Goal: Communication & Community: Answer question/provide support

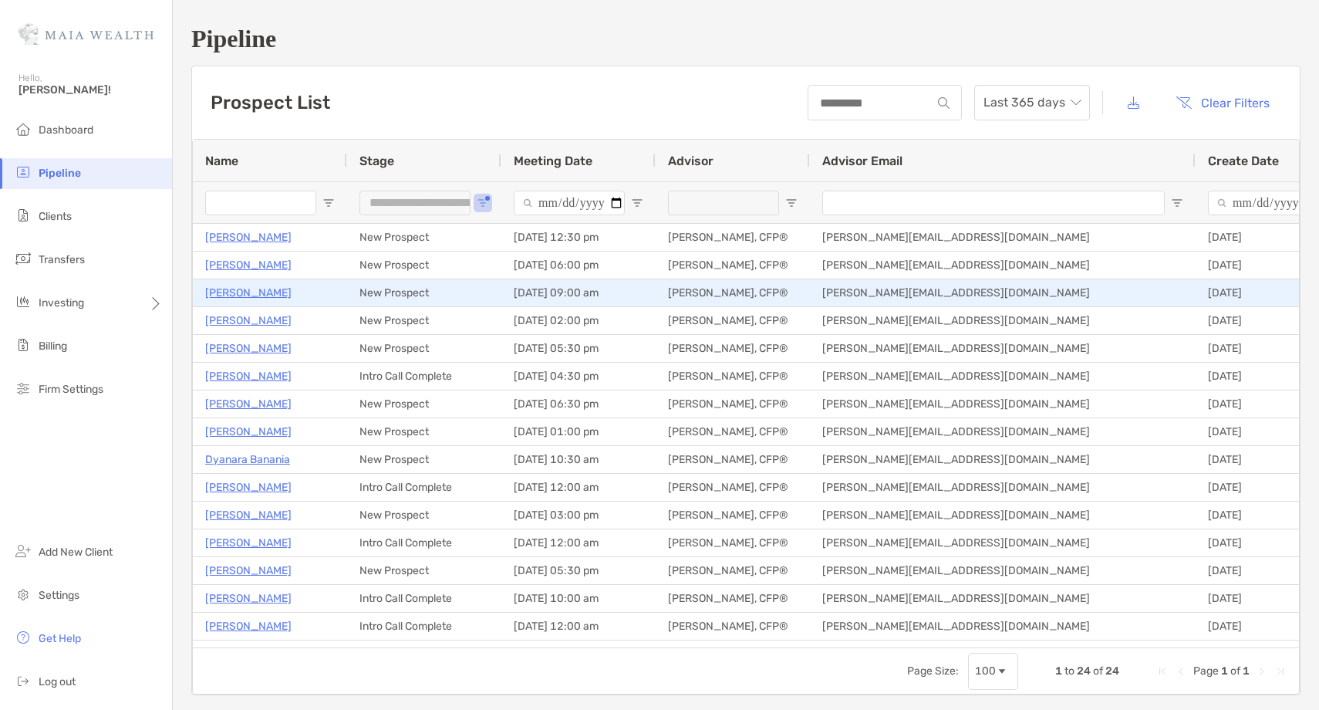
click at [289, 292] on p "Fabian Von Feilitzsch" at bounding box center [248, 292] width 86 height 19
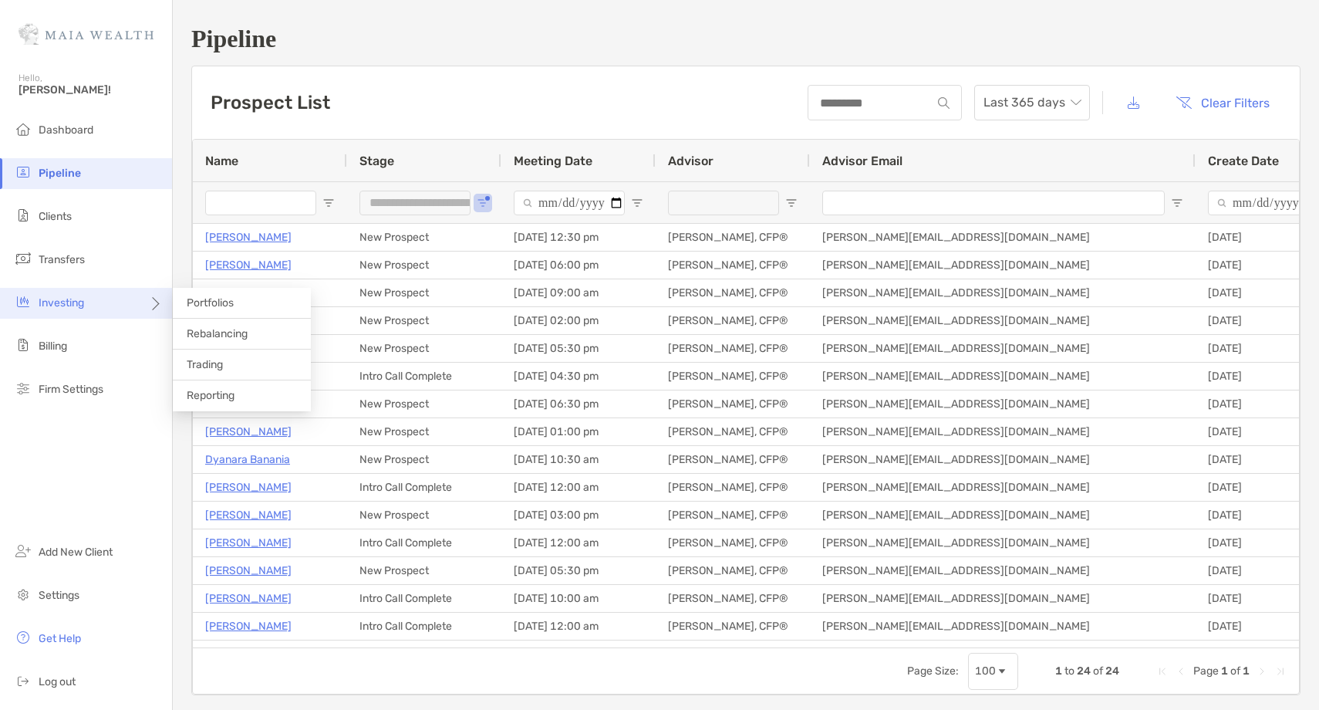
click at [116, 293] on div "Investing" at bounding box center [86, 303] width 172 height 31
click at [221, 340] on li "Rebalancing" at bounding box center [242, 334] width 138 height 31
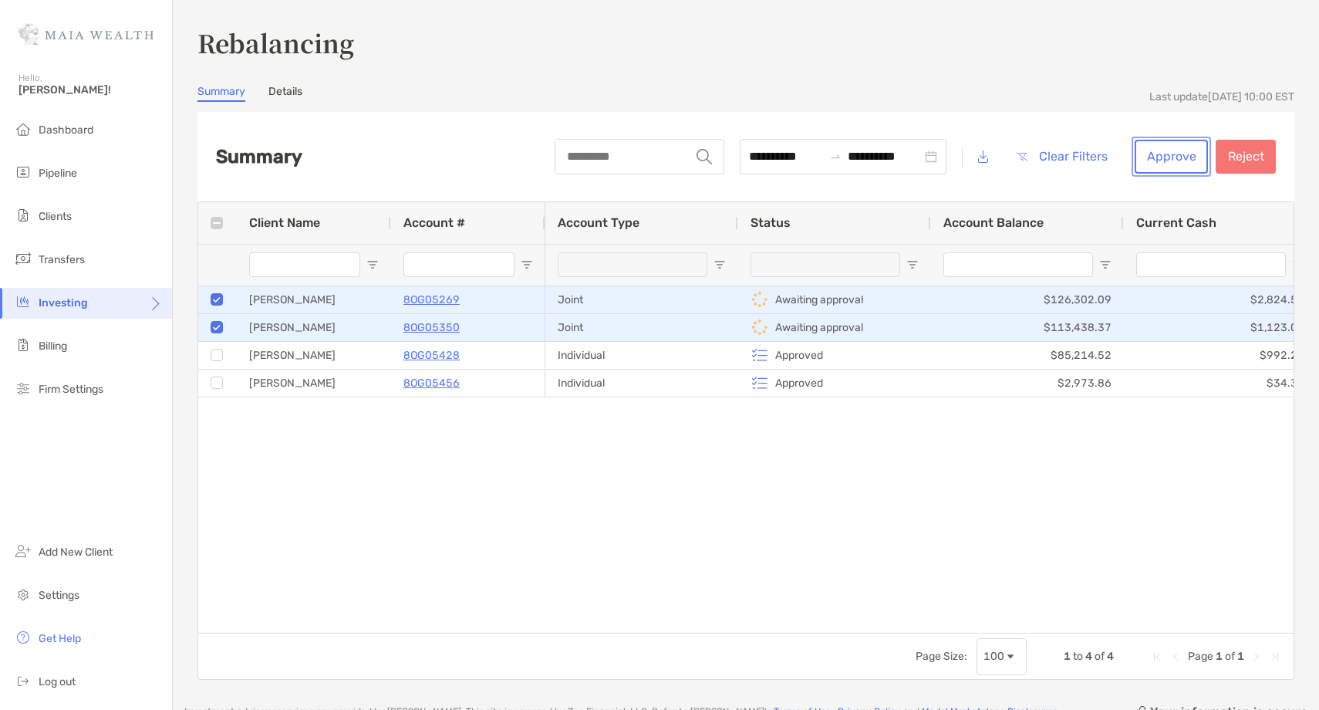
click at [1153, 164] on button "Approve" at bounding box center [1171, 157] width 73 height 34
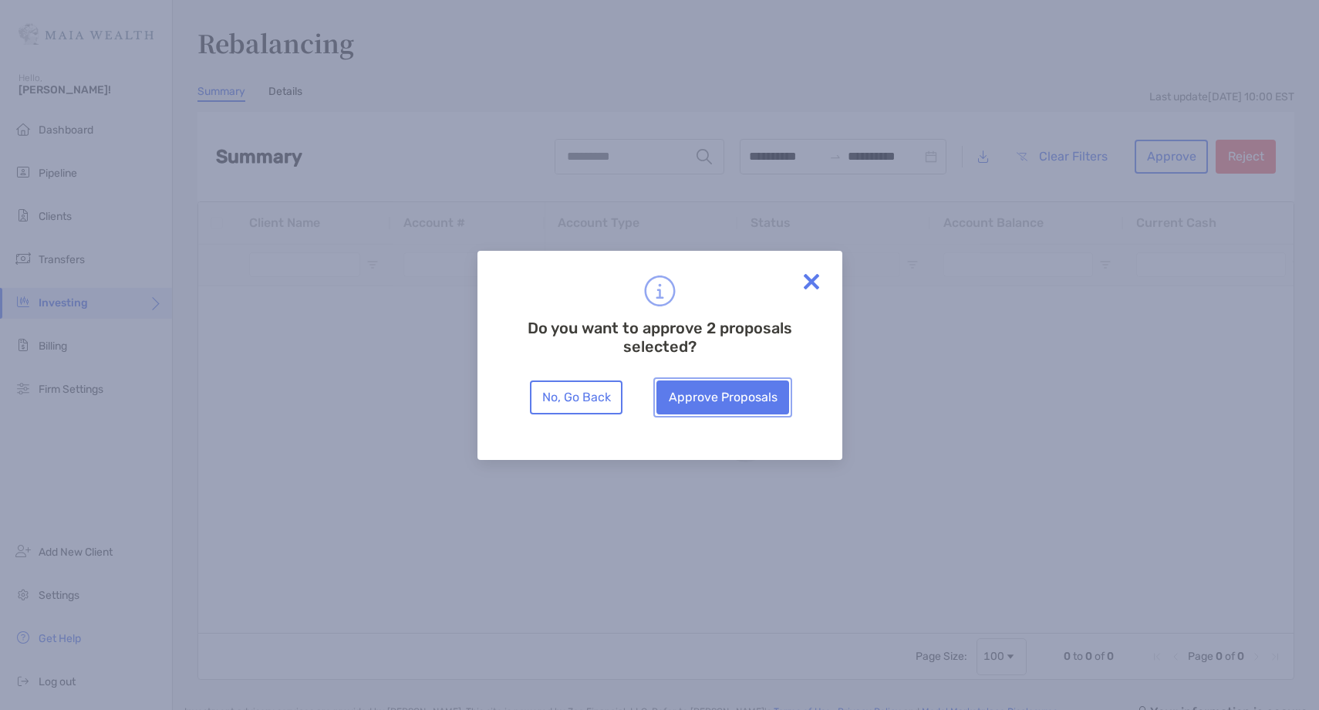
click at [737, 390] on button "Approve Proposals" at bounding box center [723, 397] width 133 height 34
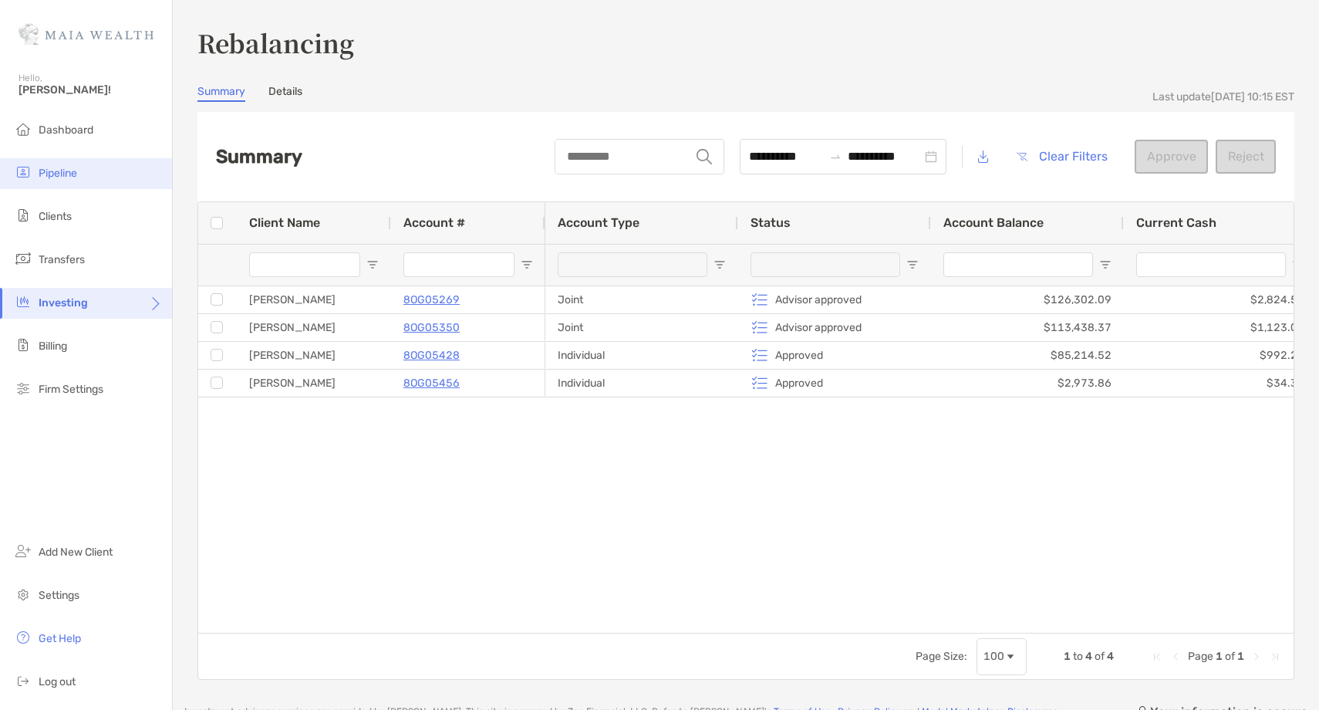
click at [86, 164] on li "Pipeline" at bounding box center [86, 173] width 172 height 31
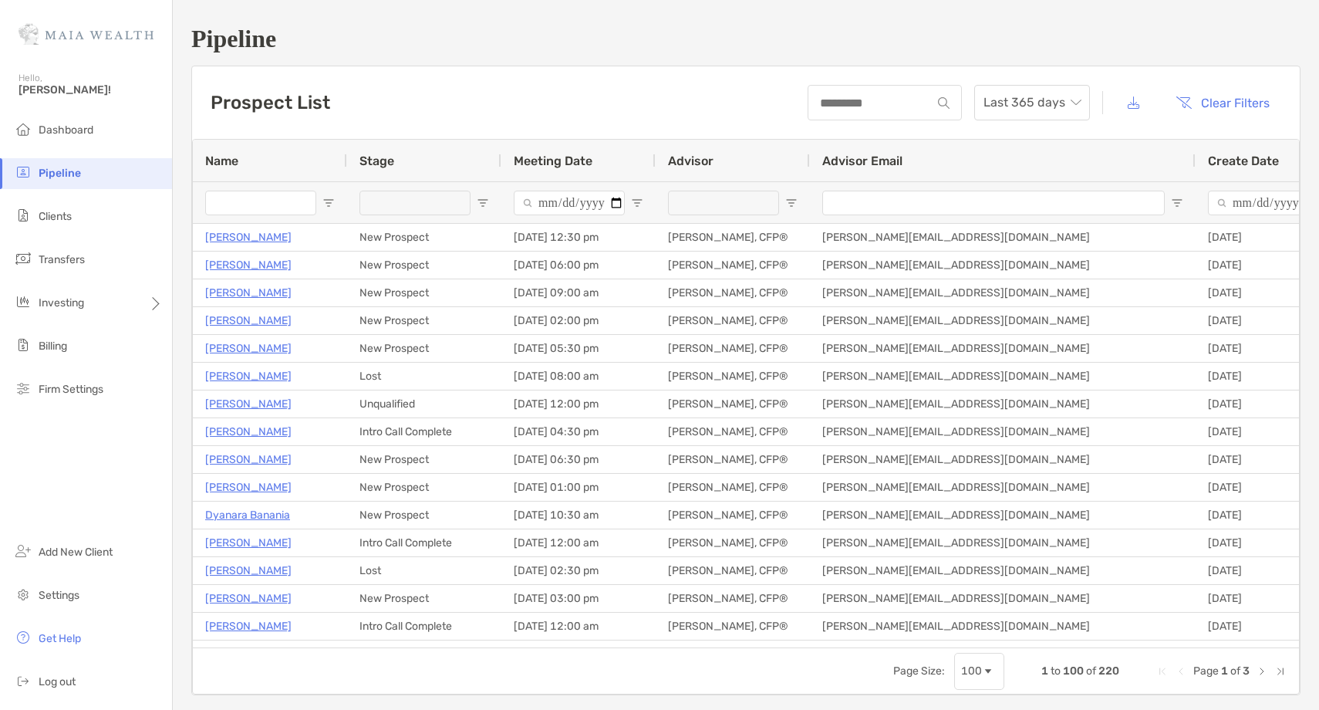
type input "**********"
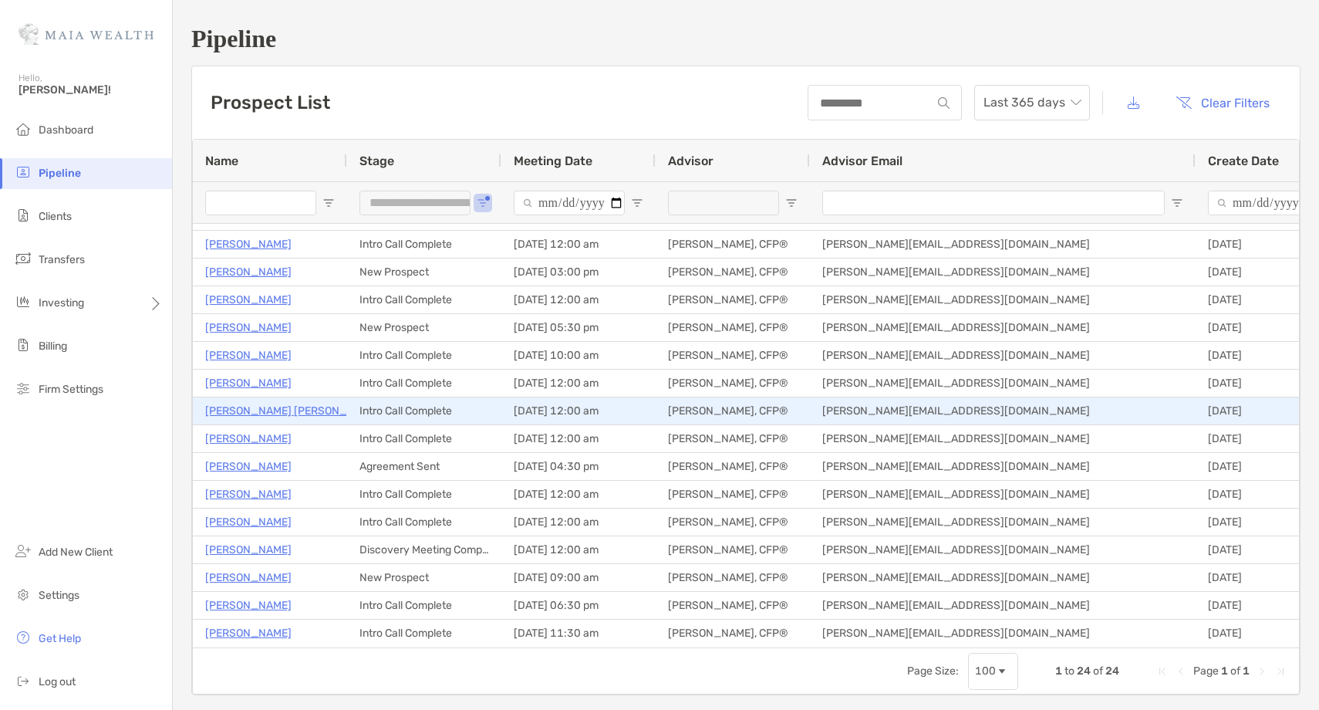
scroll to position [166, 0]
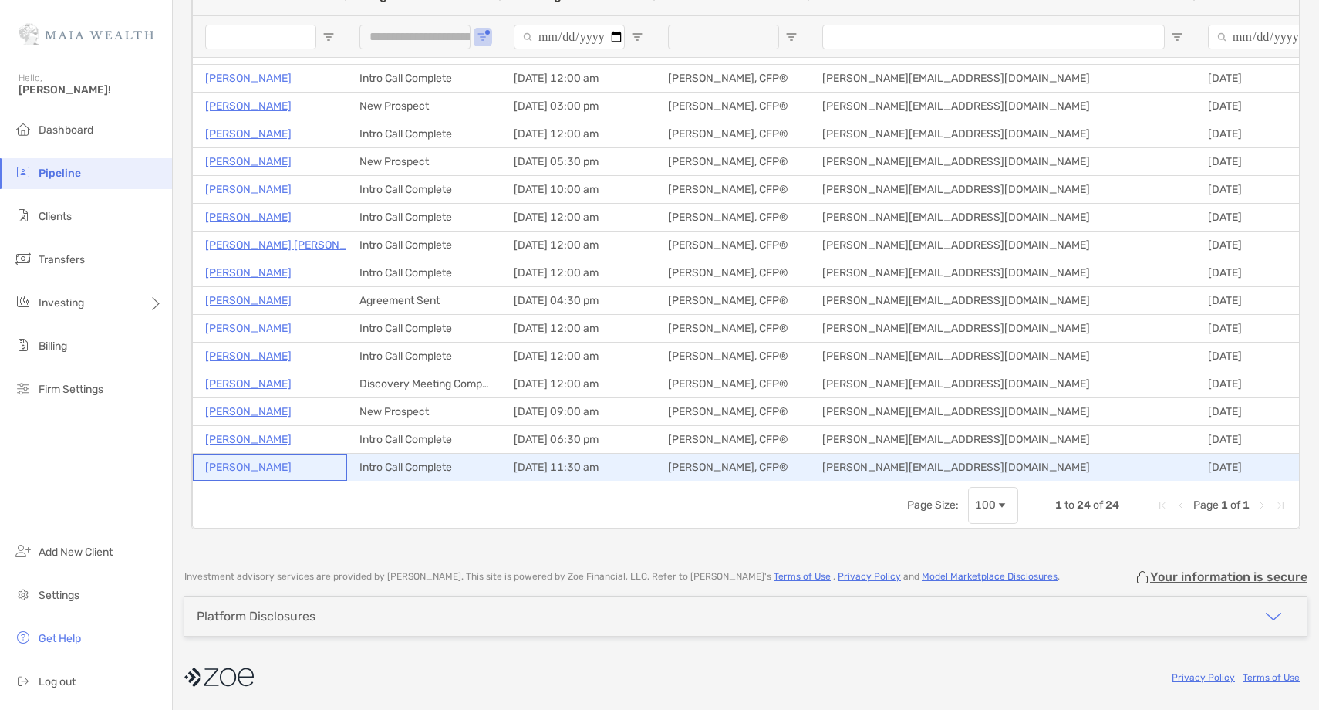
click at [262, 468] on p "[PERSON_NAME]" at bounding box center [248, 467] width 86 height 19
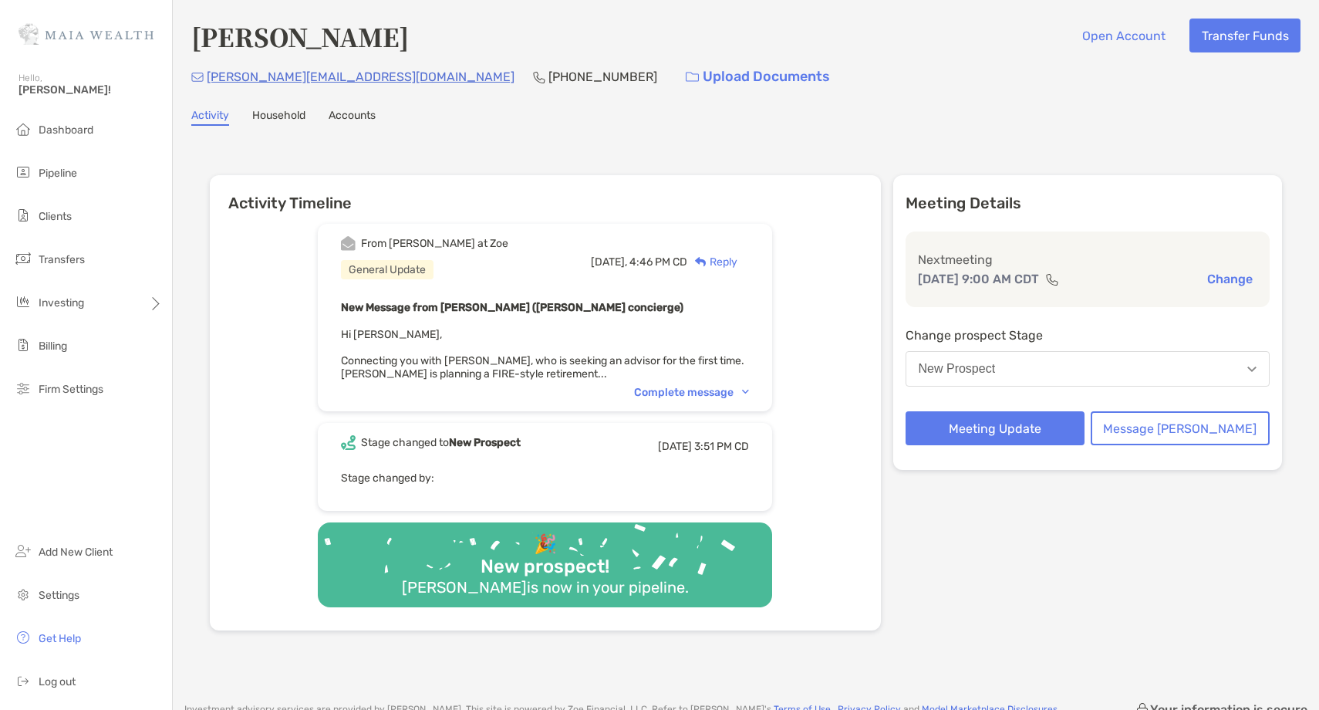
click at [225, 35] on h4 "[PERSON_NAME]" at bounding box center [300, 36] width 218 height 35
click at [225, 35] on h4 "Fabian Von Feilitzsch" at bounding box center [300, 36] width 218 height 35
copy h4 "Fabian Von Feilitzsch"
drag, startPoint x: 336, startPoint y: 79, endPoint x: 209, endPoint y: 76, distance: 127.3
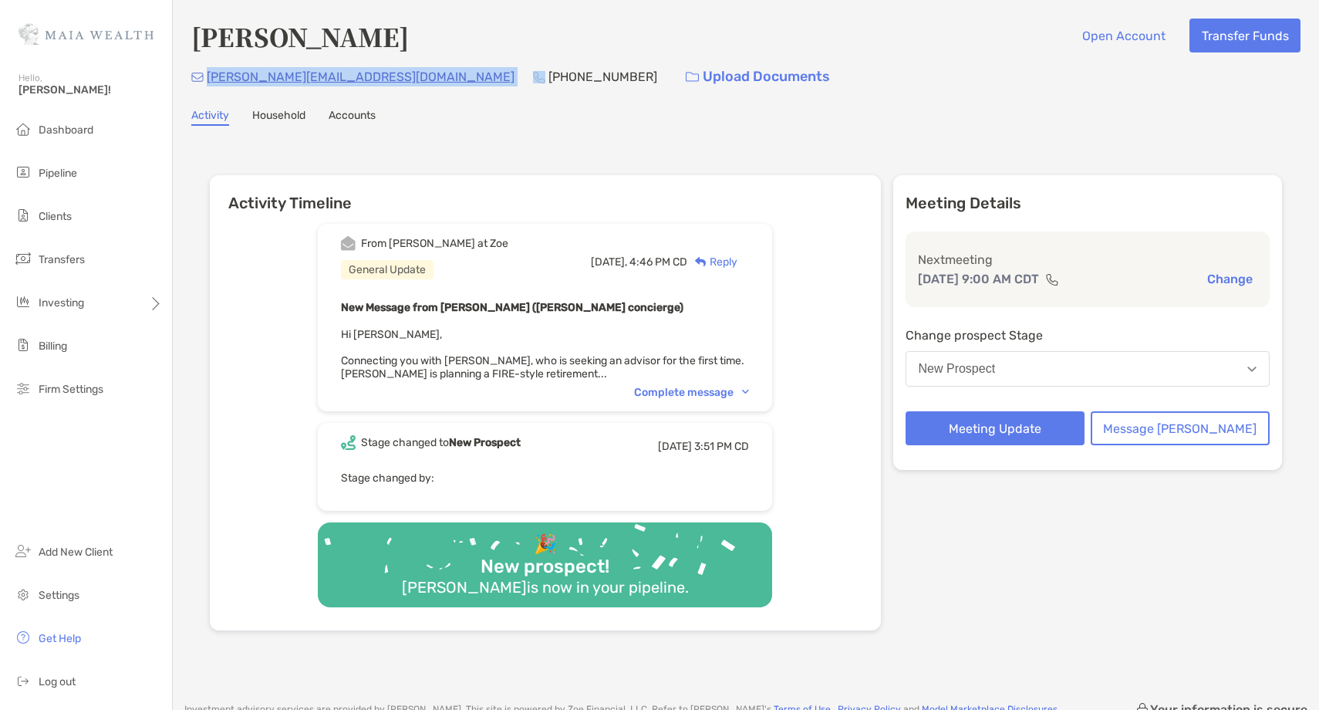
click at [209, 76] on div "fabian@fabianism.us (540) 272-4069 Upload Documents" at bounding box center [746, 76] width 1110 height 33
copy p "fabian@fabianism.us"
click at [549, 81] on p "(540) 272-4069" at bounding box center [603, 76] width 109 height 19
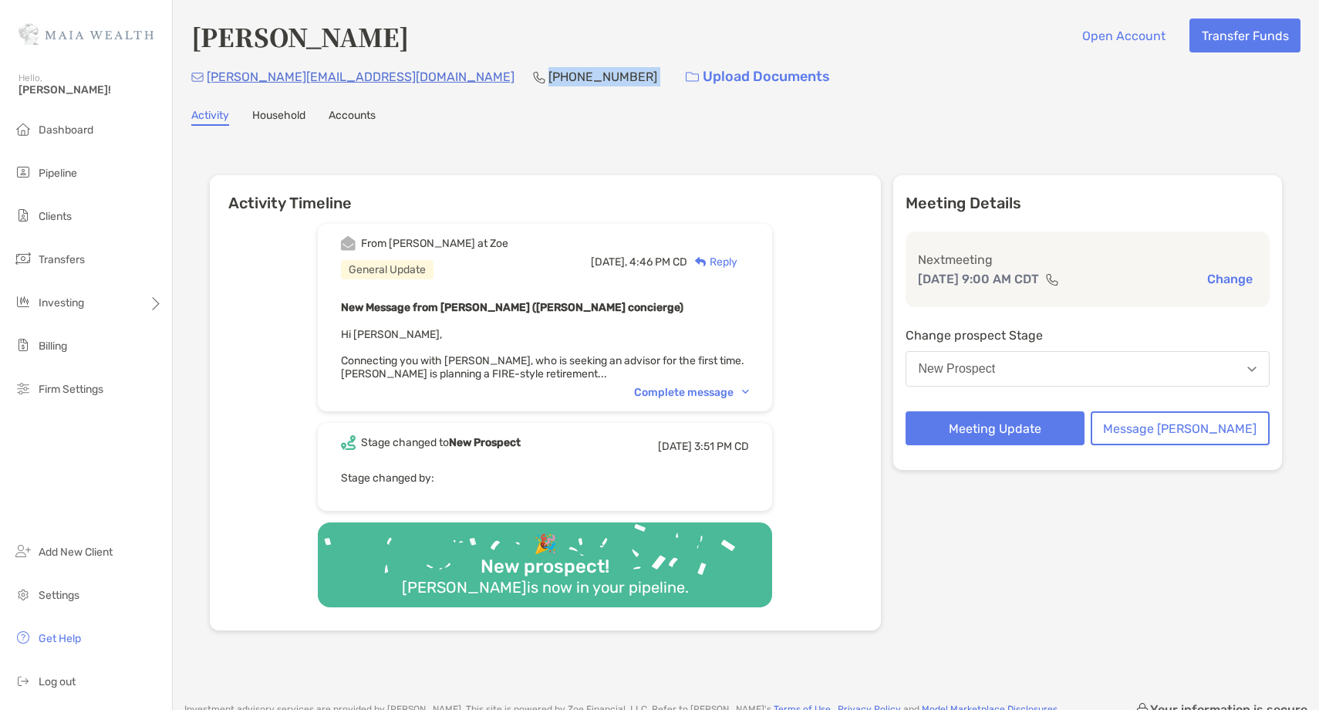
click at [549, 81] on p "(540) 272-4069" at bounding box center [603, 76] width 109 height 19
copy p "(540) 272-4069"
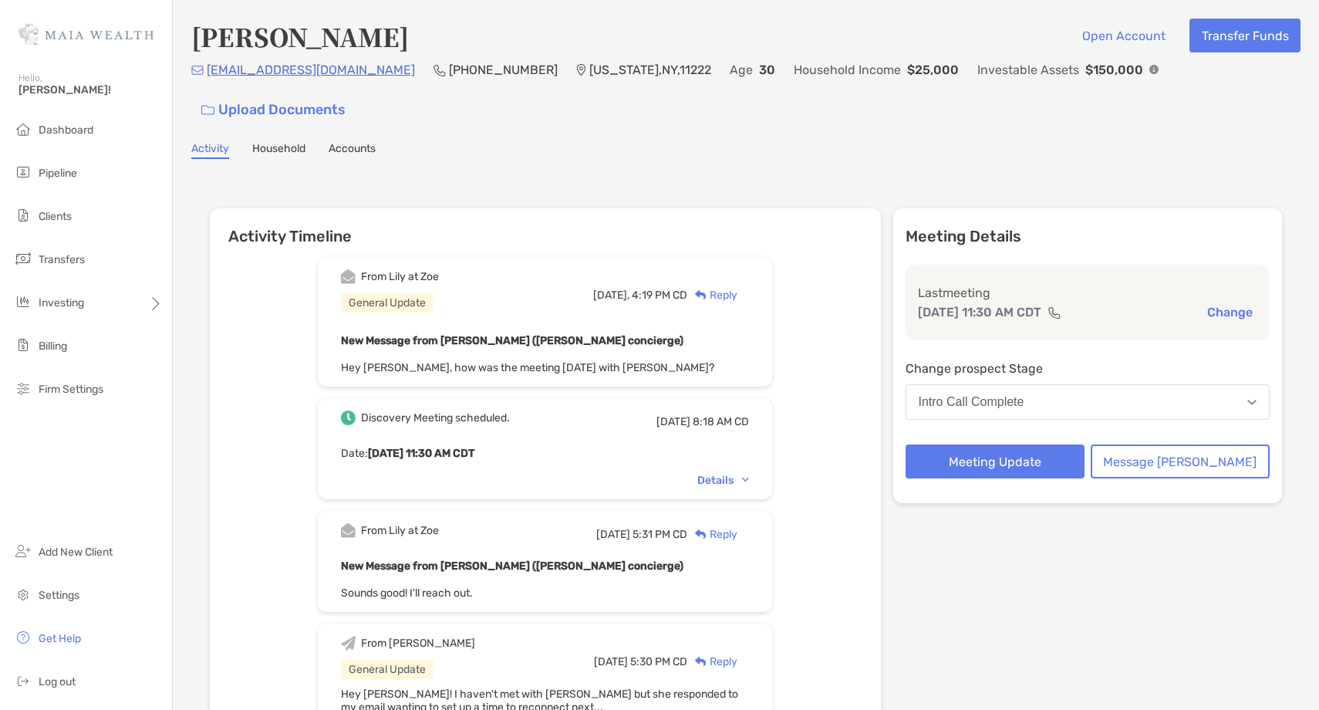
click at [738, 287] on div "Reply" at bounding box center [712, 295] width 50 height 16
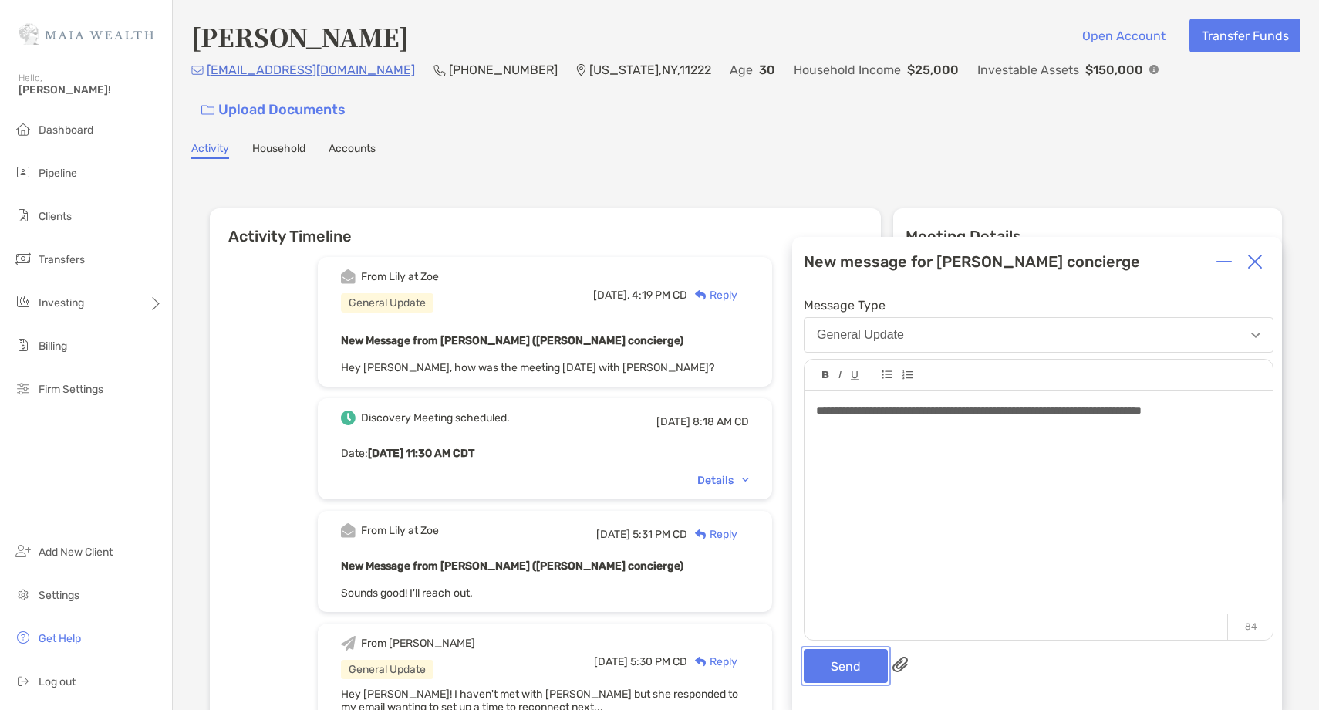
click at [849, 670] on button "Send" at bounding box center [846, 666] width 84 height 34
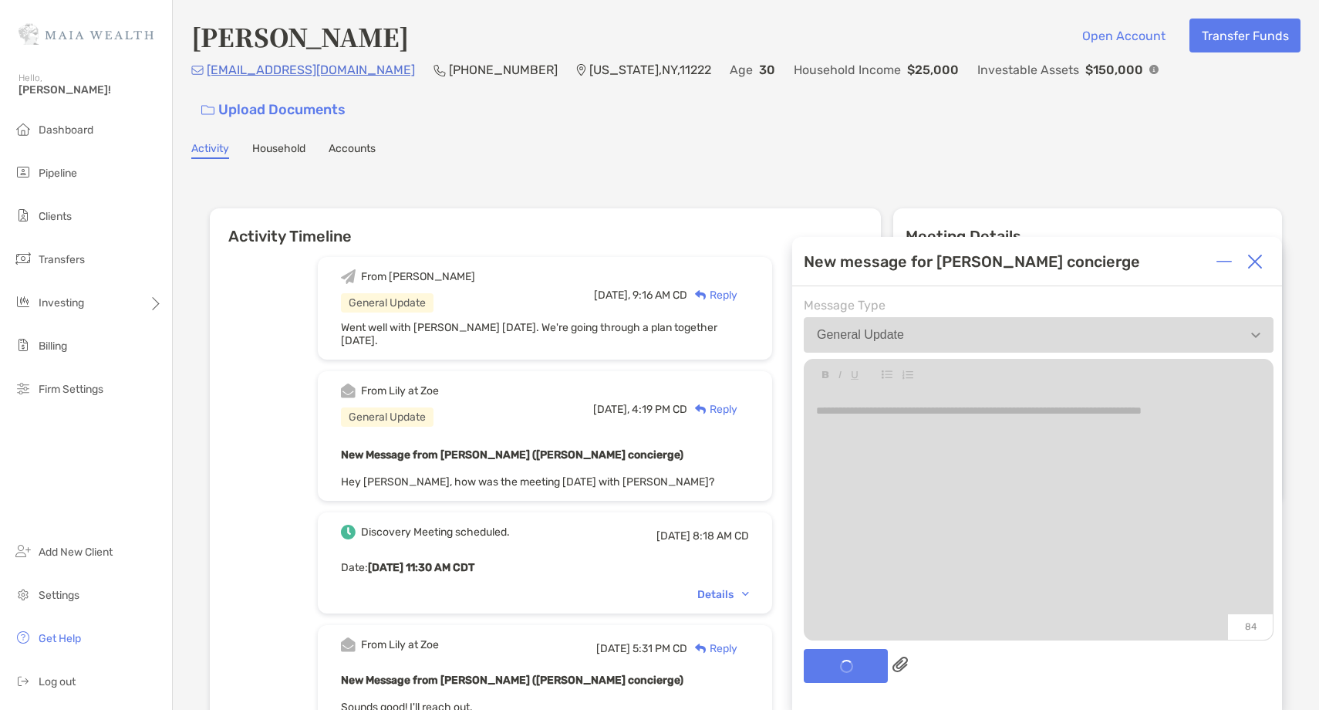
click at [1257, 270] on div at bounding box center [1255, 261] width 31 height 31
